Goal: Go to known website: Access a specific website the user already knows

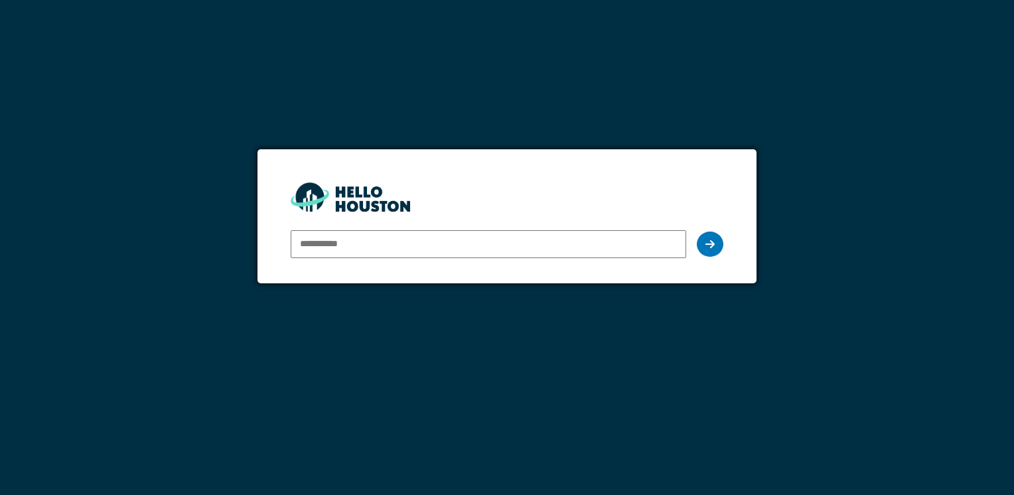
type input "**********"
click at [725, 252] on form "**********" at bounding box center [507, 215] width 499 height 133
click at [717, 248] on div at bounding box center [710, 244] width 27 height 25
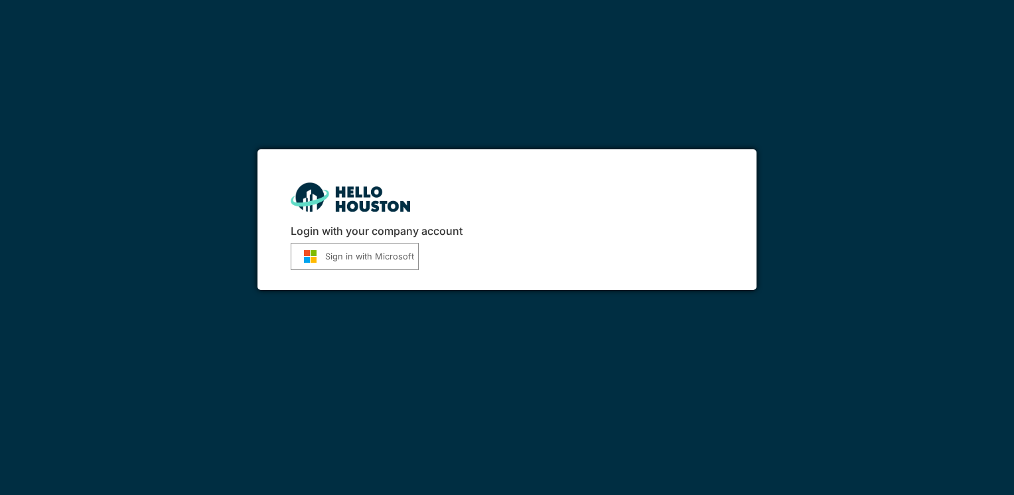
click at [409, 252] on button "Sign in with Microsoft" at bounding box center [355, 256] width 128 height 27
